Goal: Task Accomplishment & Management: Manage account settings

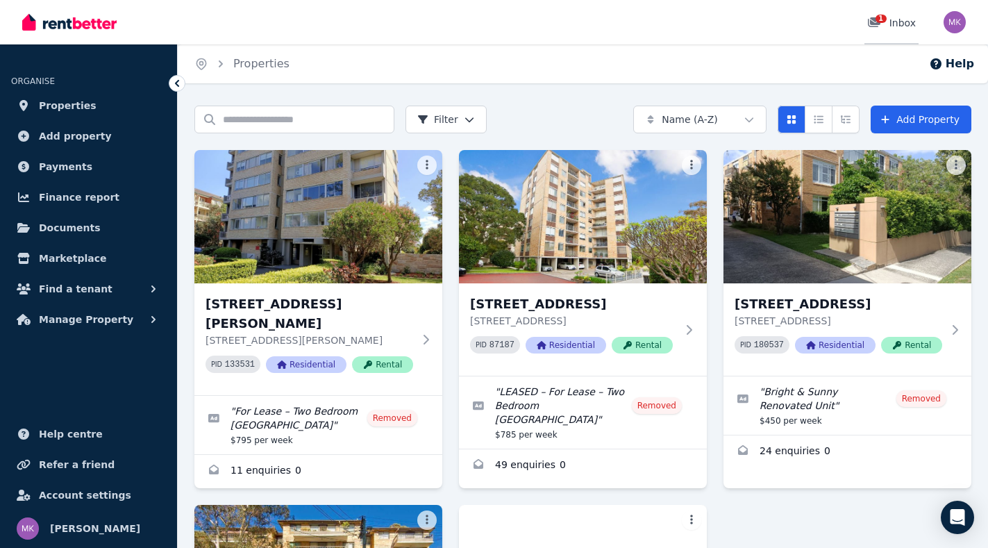
click at [889, 25] on div "1" at bounding box center [878, 23] width 22 height 14
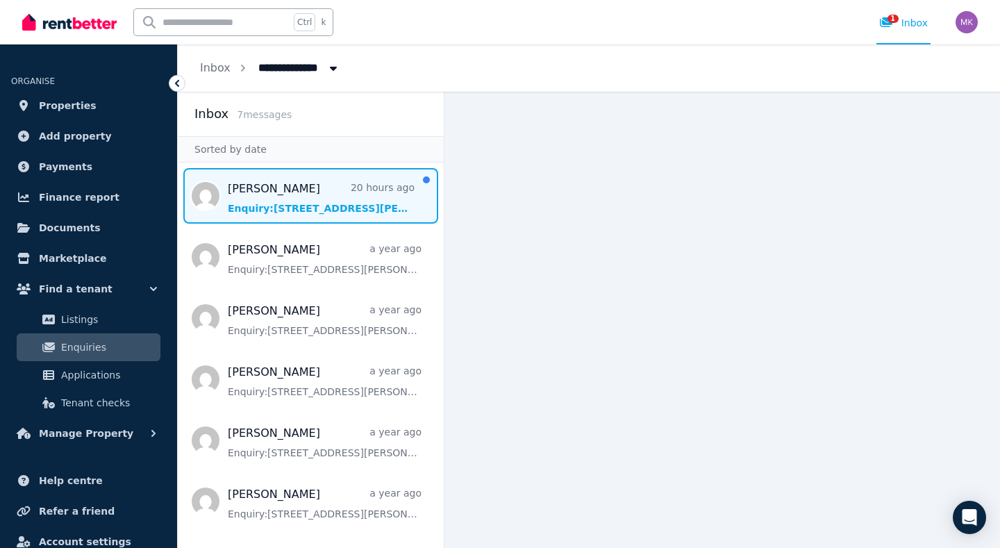
click at [284, 207] on span "Message list" at bounding box center [311, 196] width 266 height 56
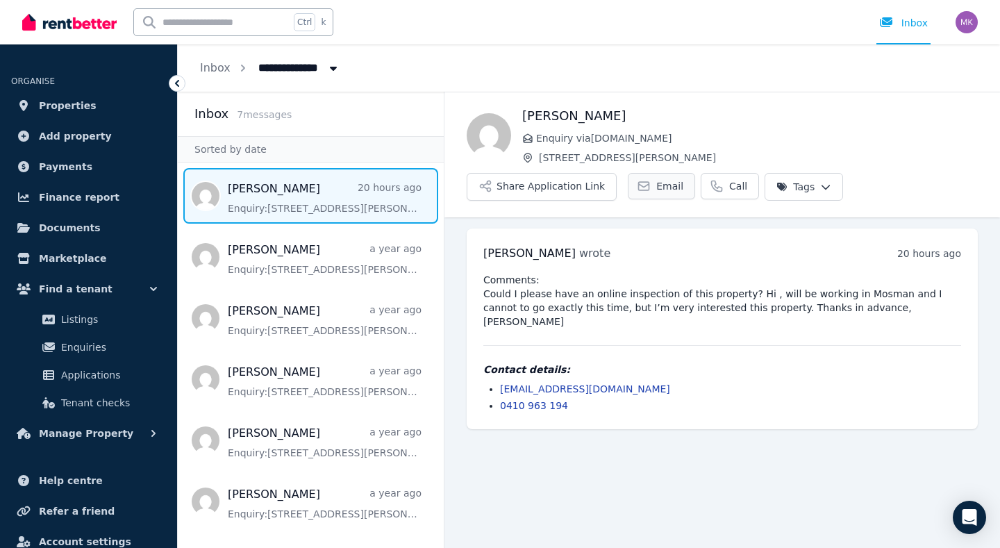
click at [662, 186] on span "Email" at bounding box center [669, 186] width 27 height 14
click at [61, 103] on span "Properties" at bounding box center [68, 105] width 58 height 17
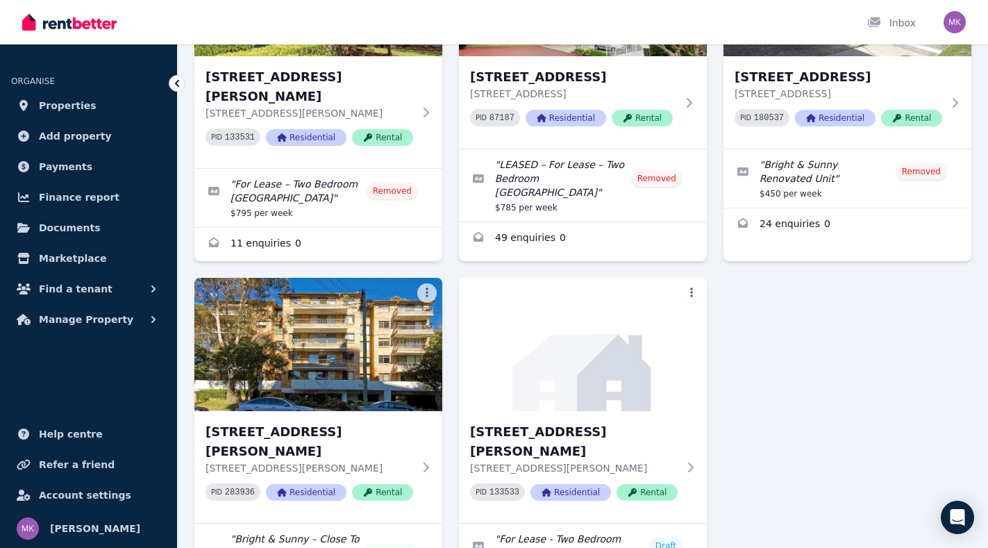
scroll to position [299, 0]
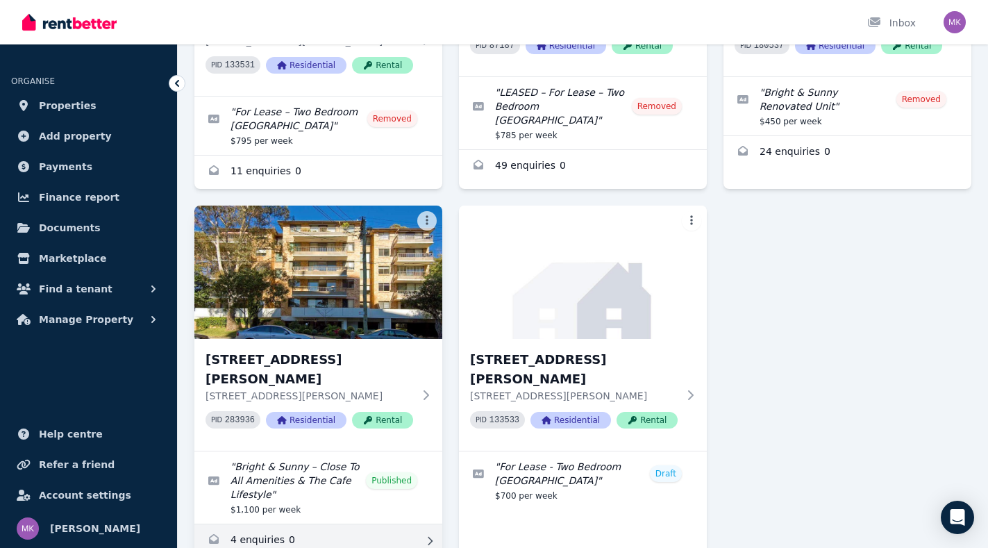
click at [233, 524] on link "Enquiries for 21/29 Gerard Street, Cremorne" at bounding box center [318, 540] width 248 height 33
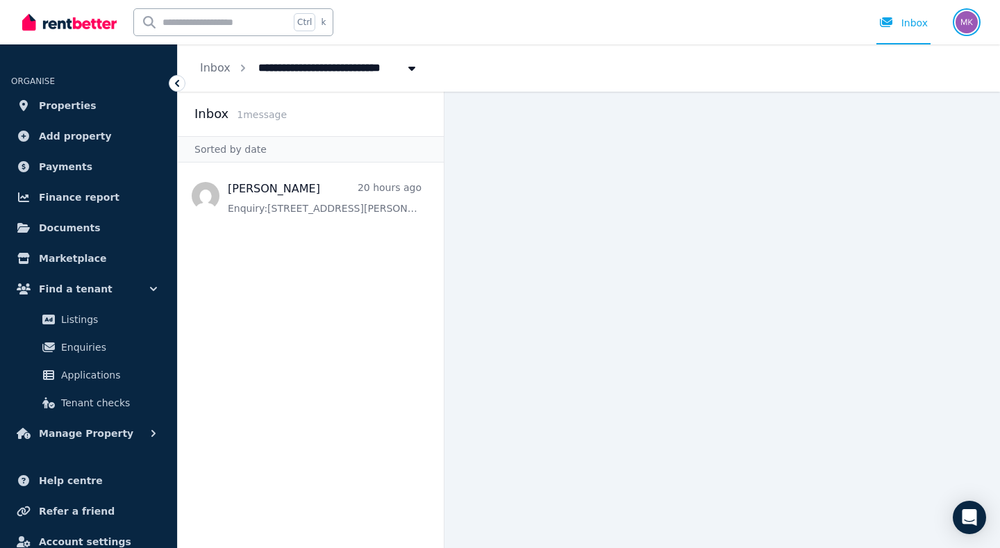
click at [971, 27] on img "button" at bounding box center [966, 22] width 22 height 22
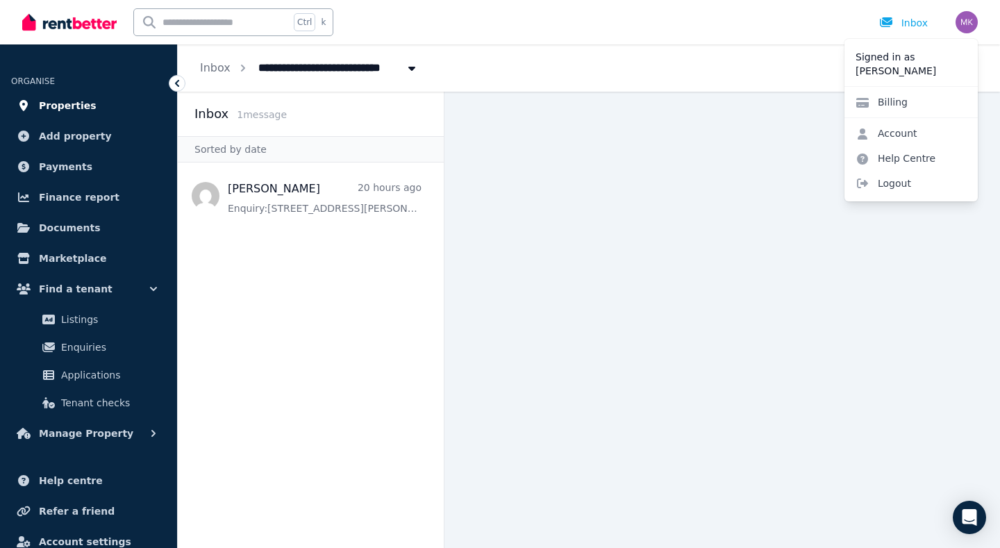
click at [55, 110] on span "Properties" at bounding box center [68, 105] width 58 height 17
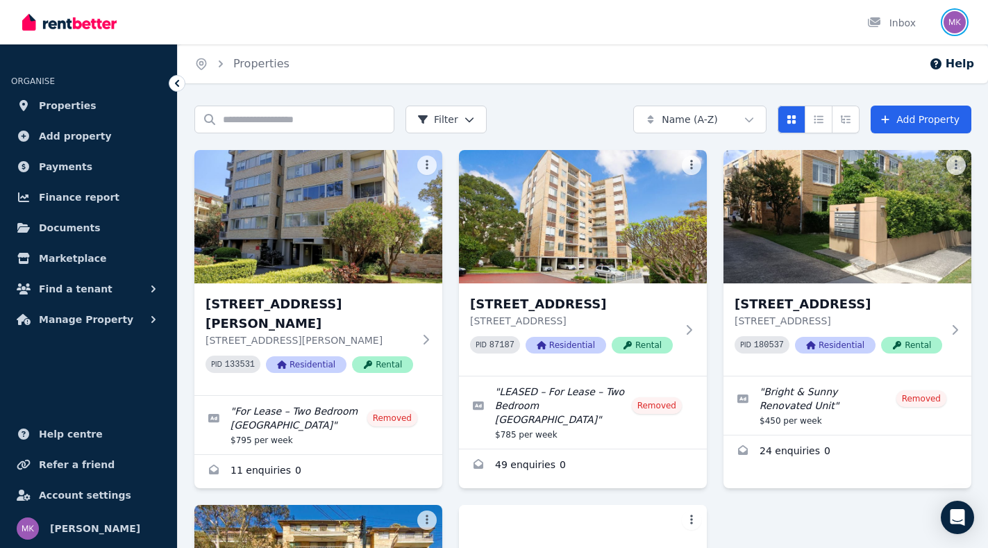
click at [965, 24] on img "button" at bounding box center [954, 22] width 22 height 22
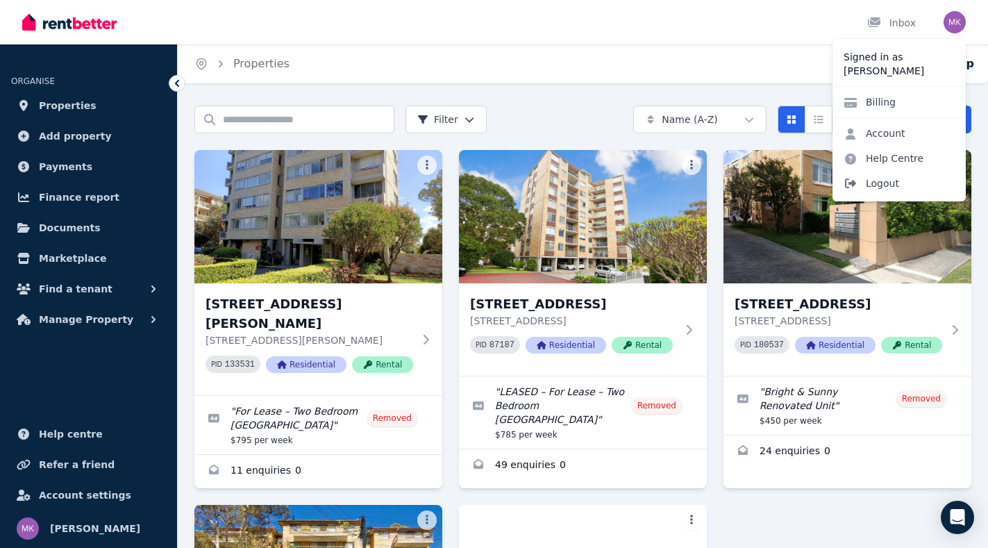
click at [873, 183] on span "Logout" at bounding box center [898, 183] width 133 height 25
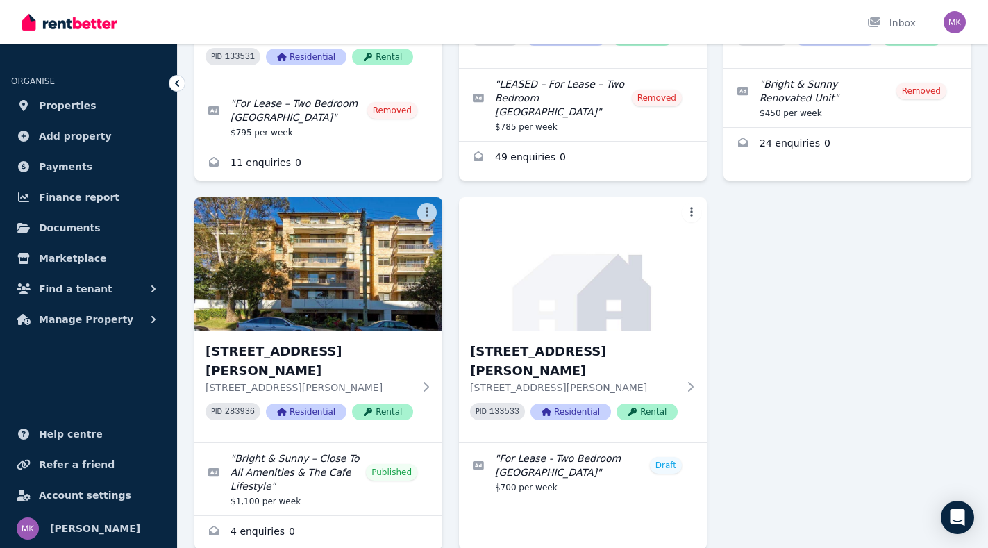
scroll to position [320, 0]
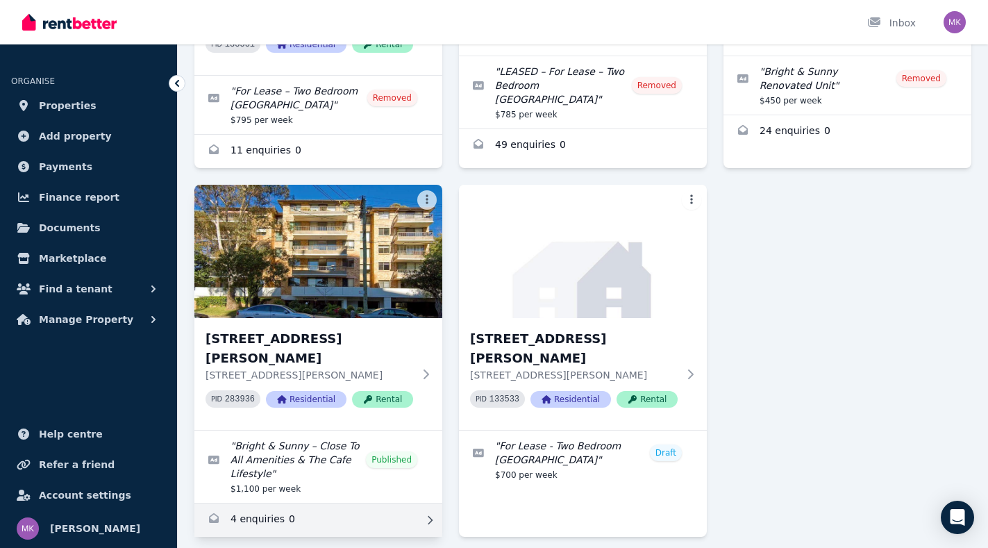
click at [264, 503] on link "Enquiries for 21/29 Gerard Street, Cremorne" at bounding box center [318, 519] width 248 height 33
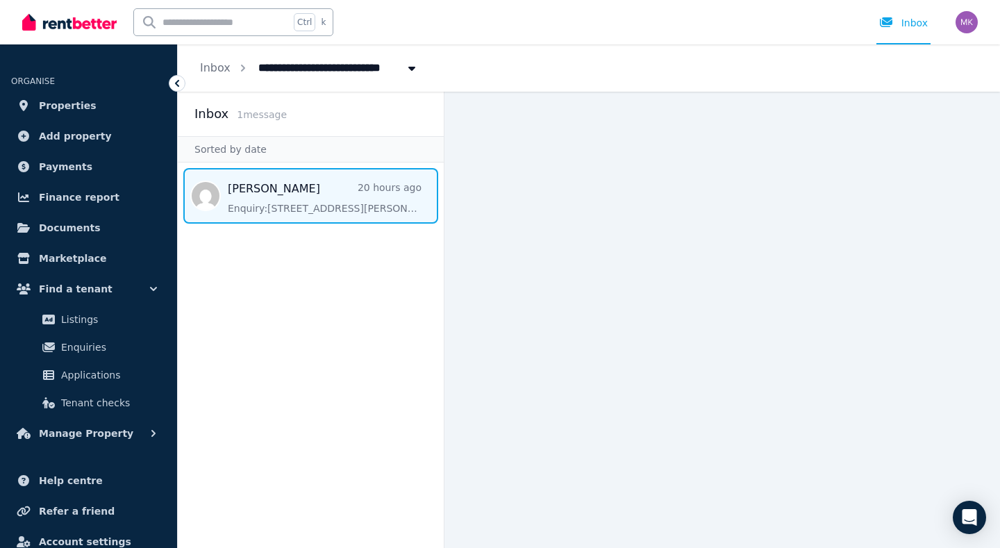
click at [262, 206] on span "Message list" at bounding box center [311, 196] width 266 height 56
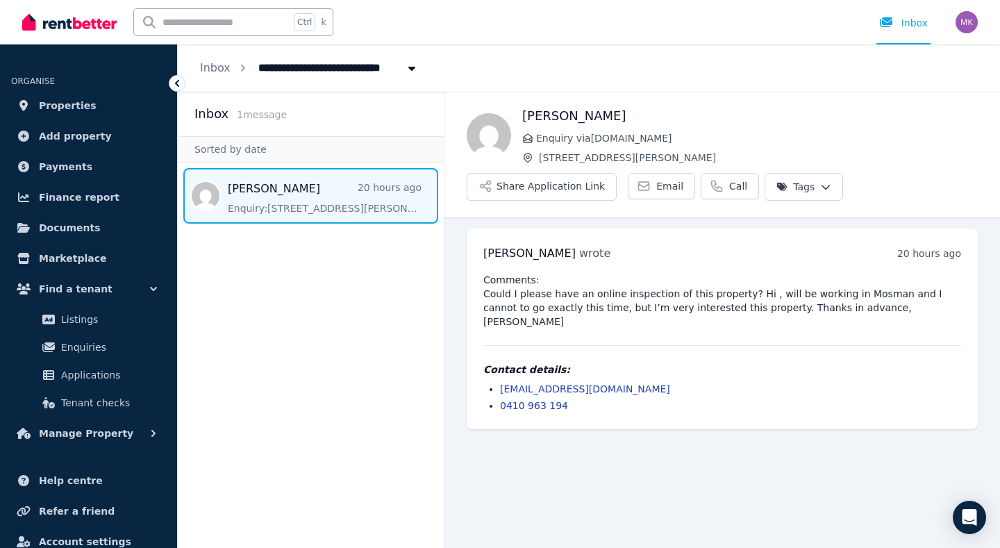
click at [823, 190] on html "**********" at bounding box center [500, 274] width 1000 height 548
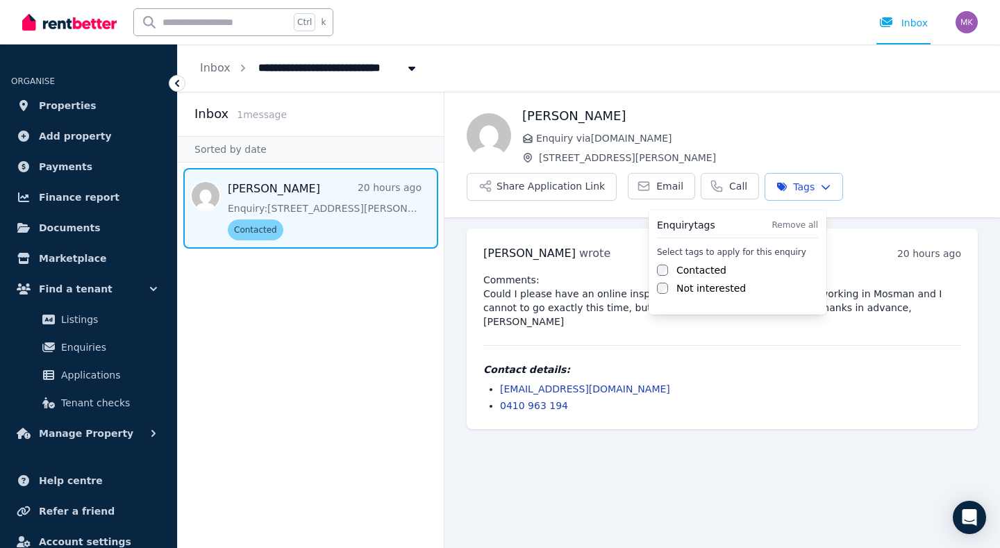
click at [893, 183] on html "**********" at bounding box center [500, 274] width 1000 height 548
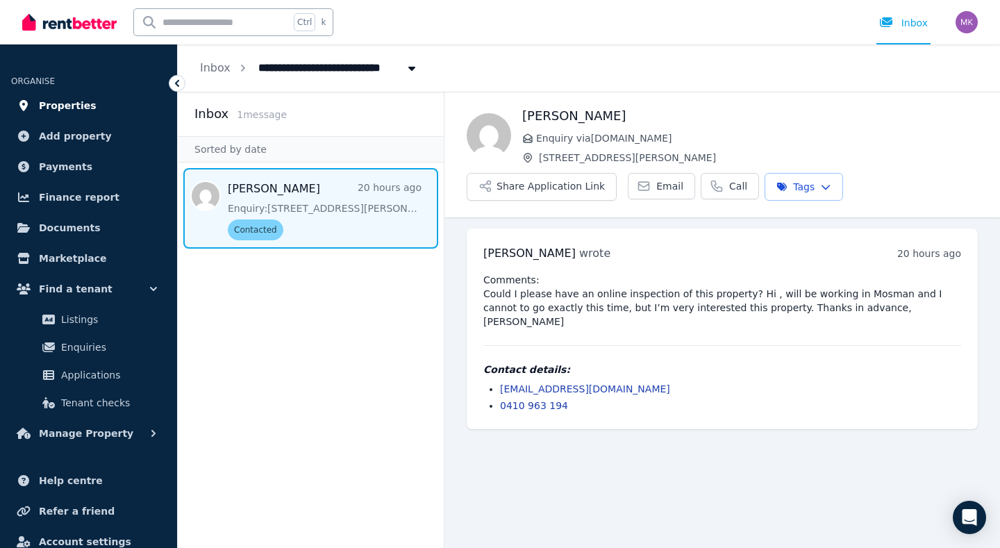
click at [36, 103] on link "Properties" at bounding box center [88, 106] width 155 height 28
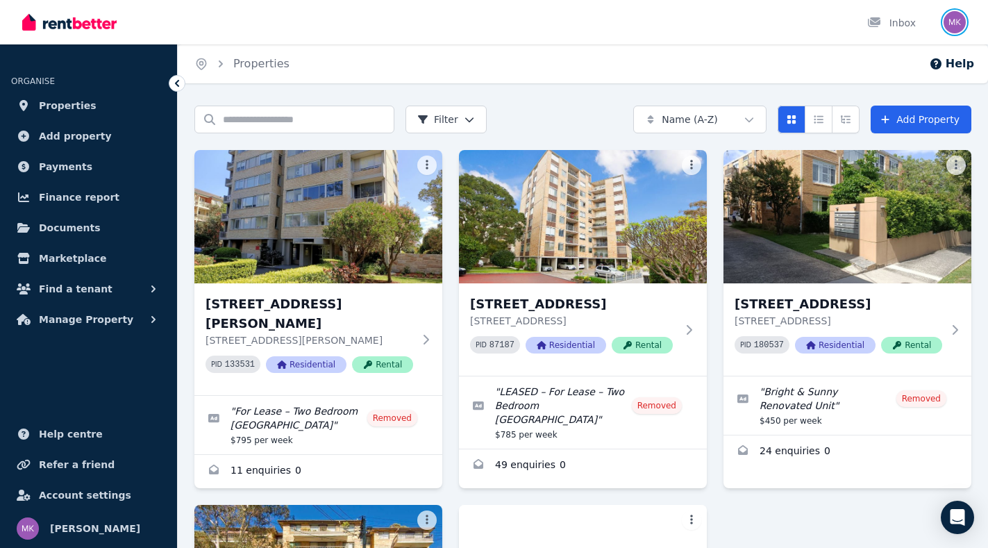
click at [952, 28] on img "button" at bounding box center [954, 22] width 22 height 22
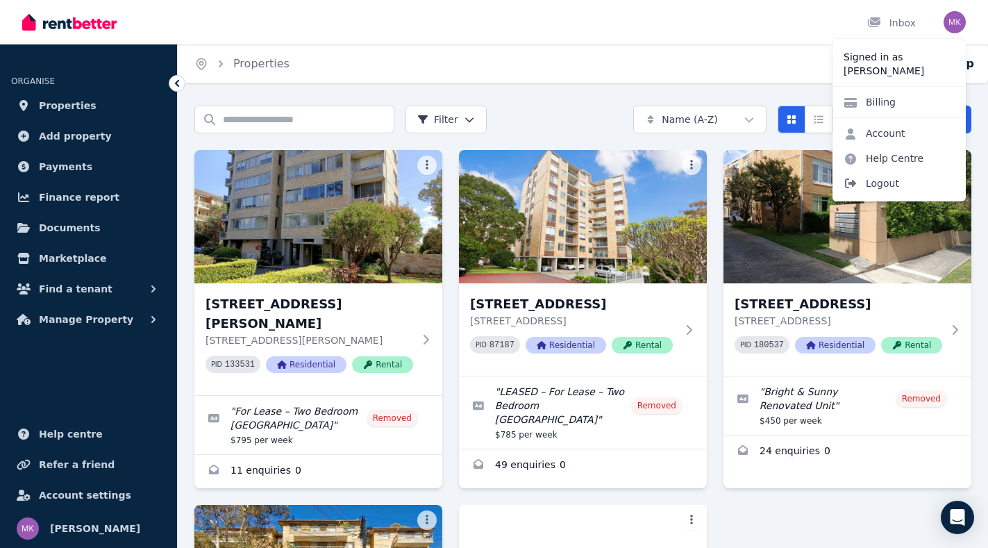
click at [878, 187] on span "Logout" at bounding box center [898, 183] width 133 height 25
